Goal: Task Accomplishment & Management: Complete application form

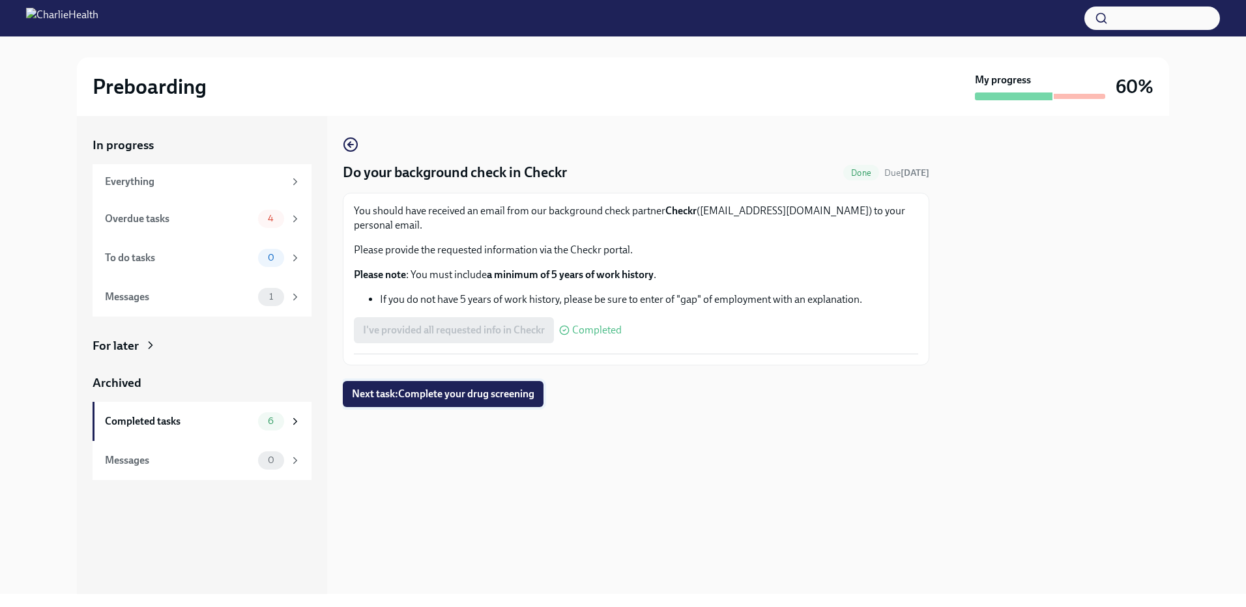
click at [511, 388] on span "Next task : Complete your drug screening" at bounding box center [443, 394] width 182 height 13
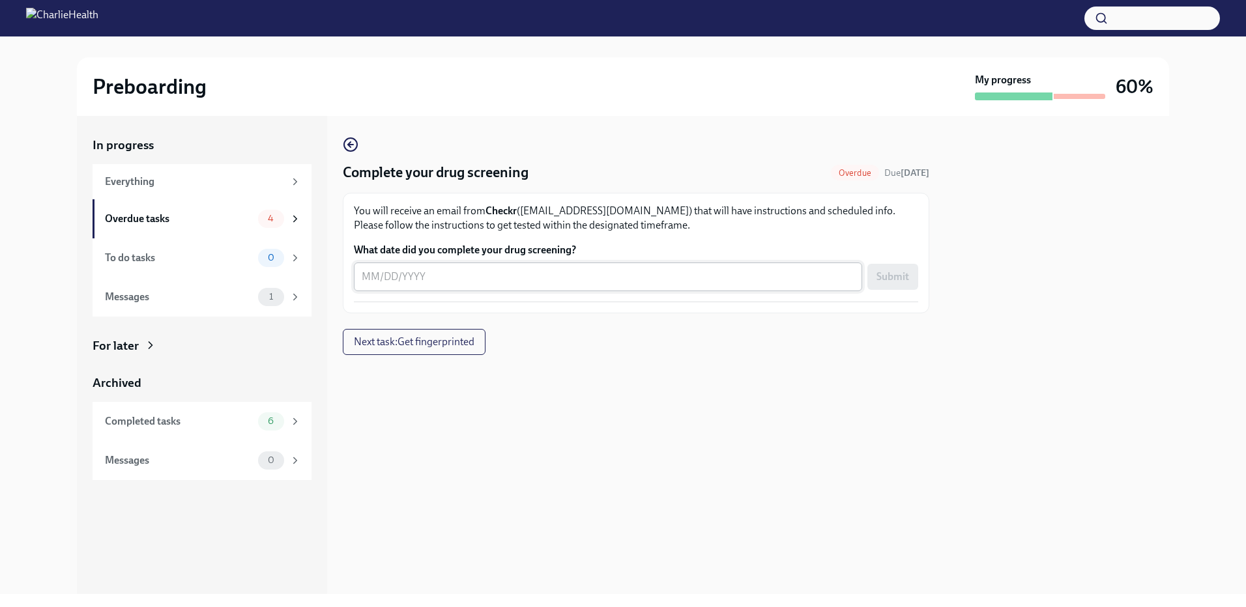
click at [422, 272] on textarea "What date did you complete your drug screening?" at bounding box center [608, 277] width 493 height 16
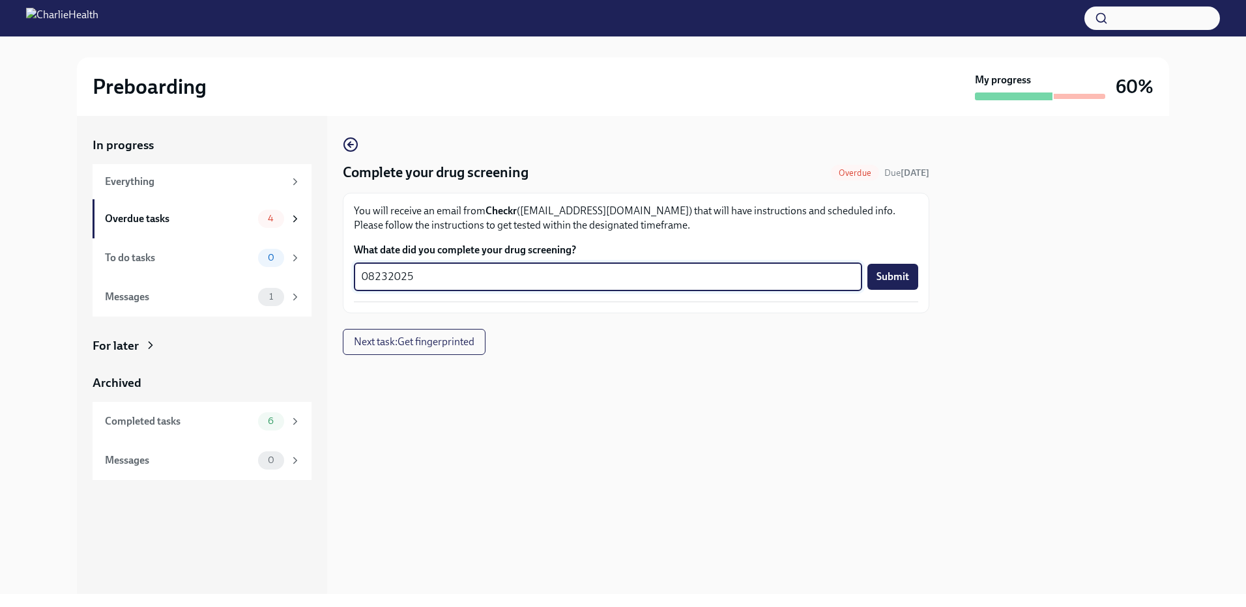
click at [380, 274] on textarea "08232025" at bounding box center [608, 277] width 493 height 16
type textarea "[DATE]"
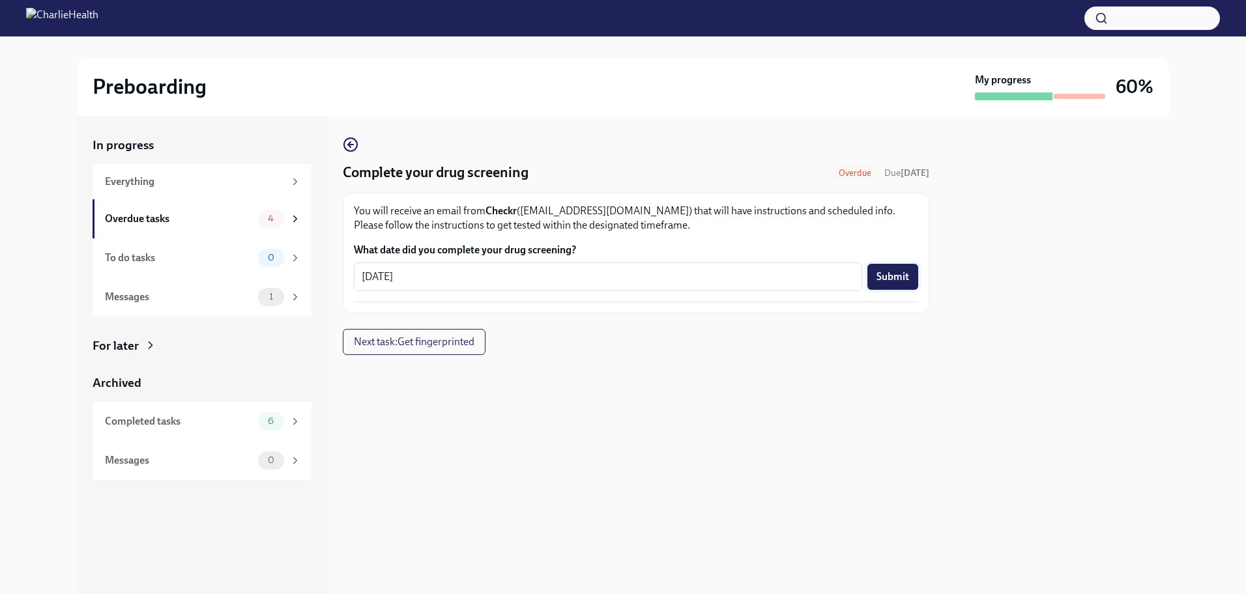
click at [889, 278] on span "Submit" at bounding box center [892, 276] width 33 height 13
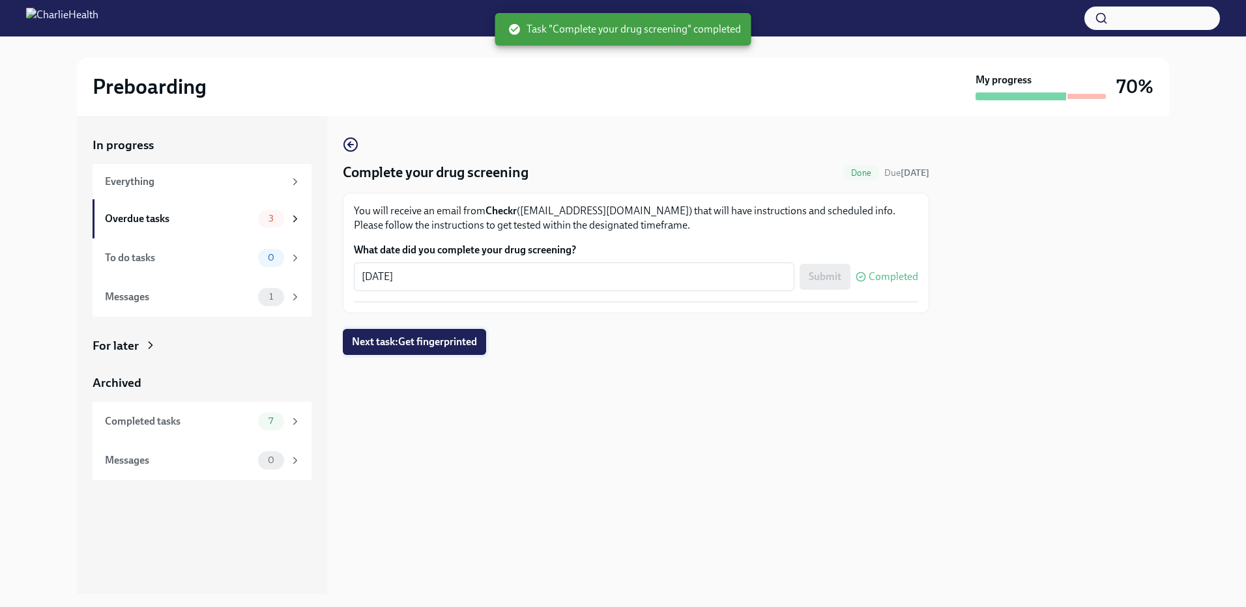
click at [439, 347] on span "Next task : Get fingerprinted" at bounding box center [414, 342] width 125 height 13
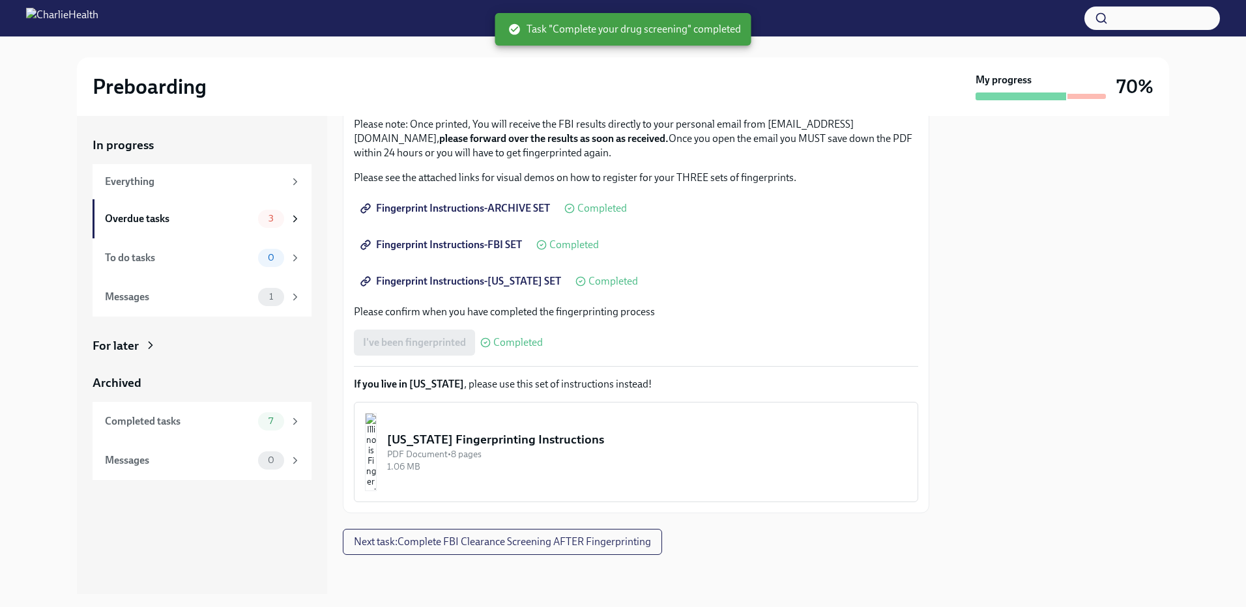
scroll to position [153, 0]
click at [503, 534] on span "Next task : Complete FBI Clearance Screening AFTER Fingerprinting" at bounding box center [502, 539] width 297 height 13
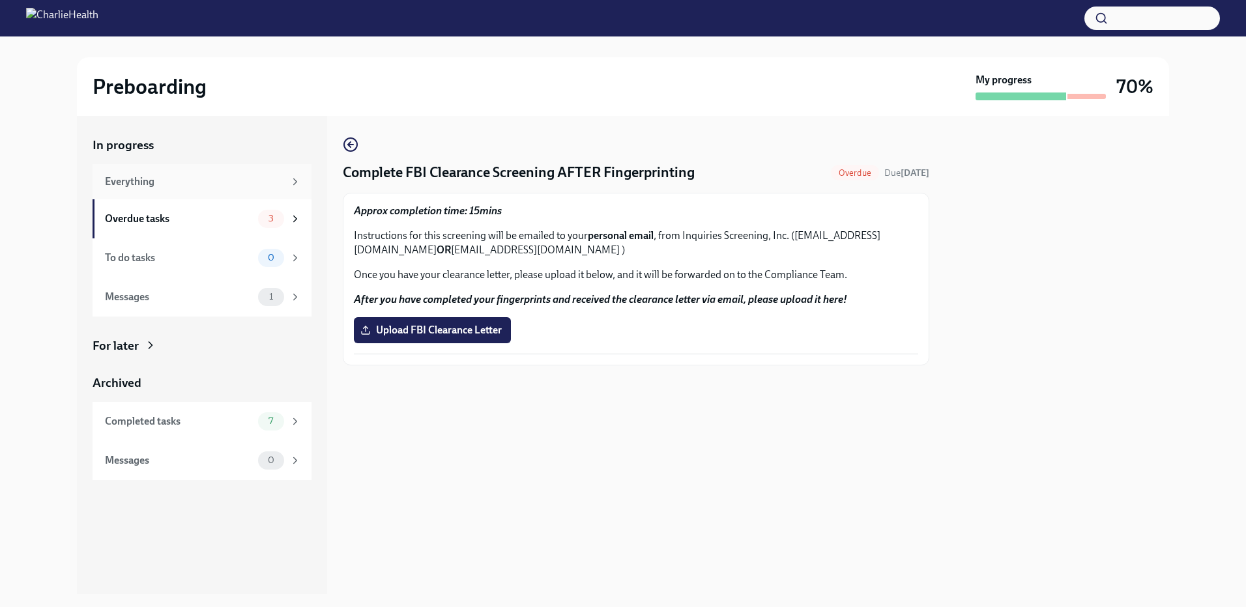
click at [132, 178] on div "Everything" at bounding box center [194, 182] width 179 height 14
